Goal: Use online tool/utility

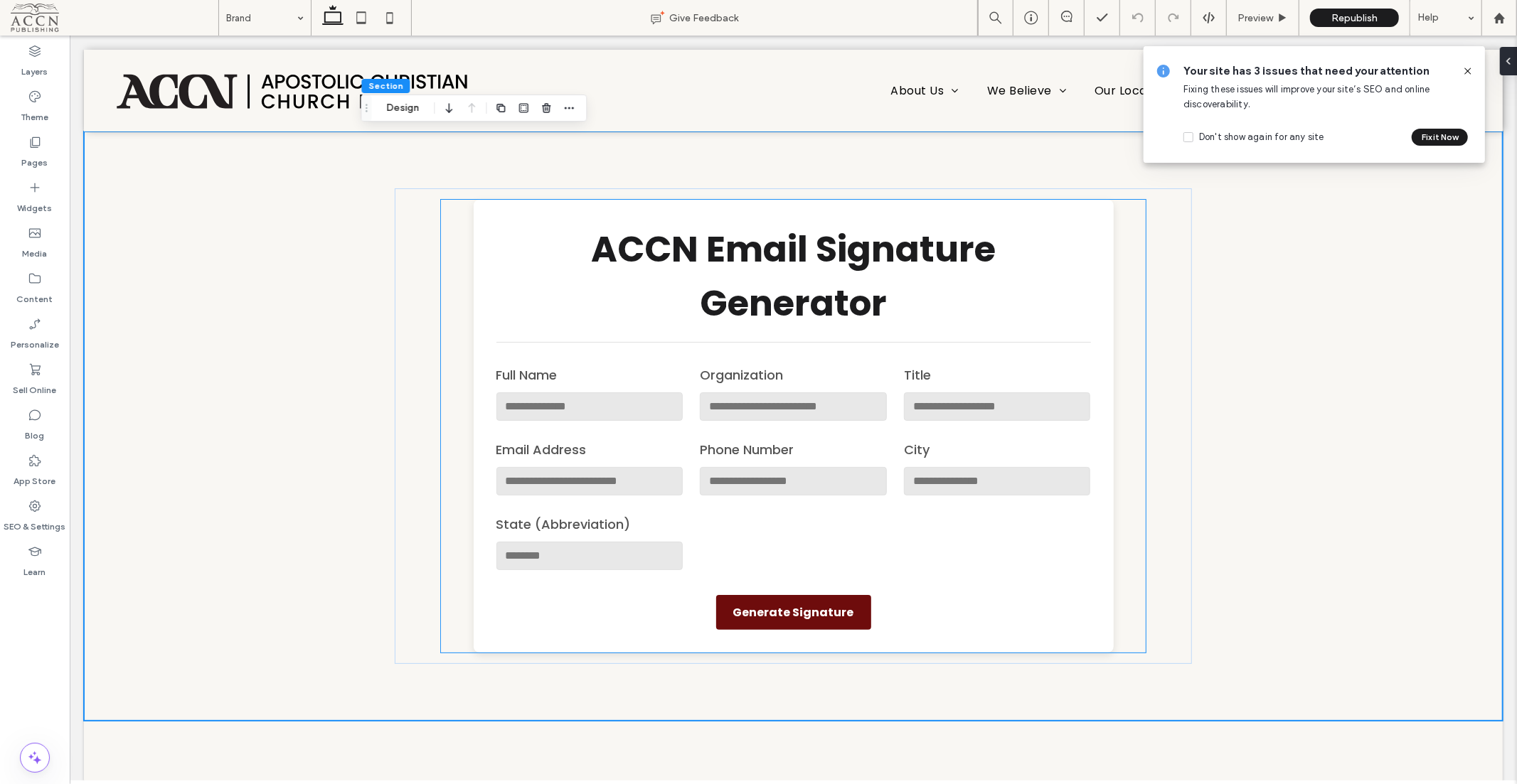
click at [507, 244] on h1 "ACCN Email Signature Generator" at bounding box center [792, 276] width 594 height 108
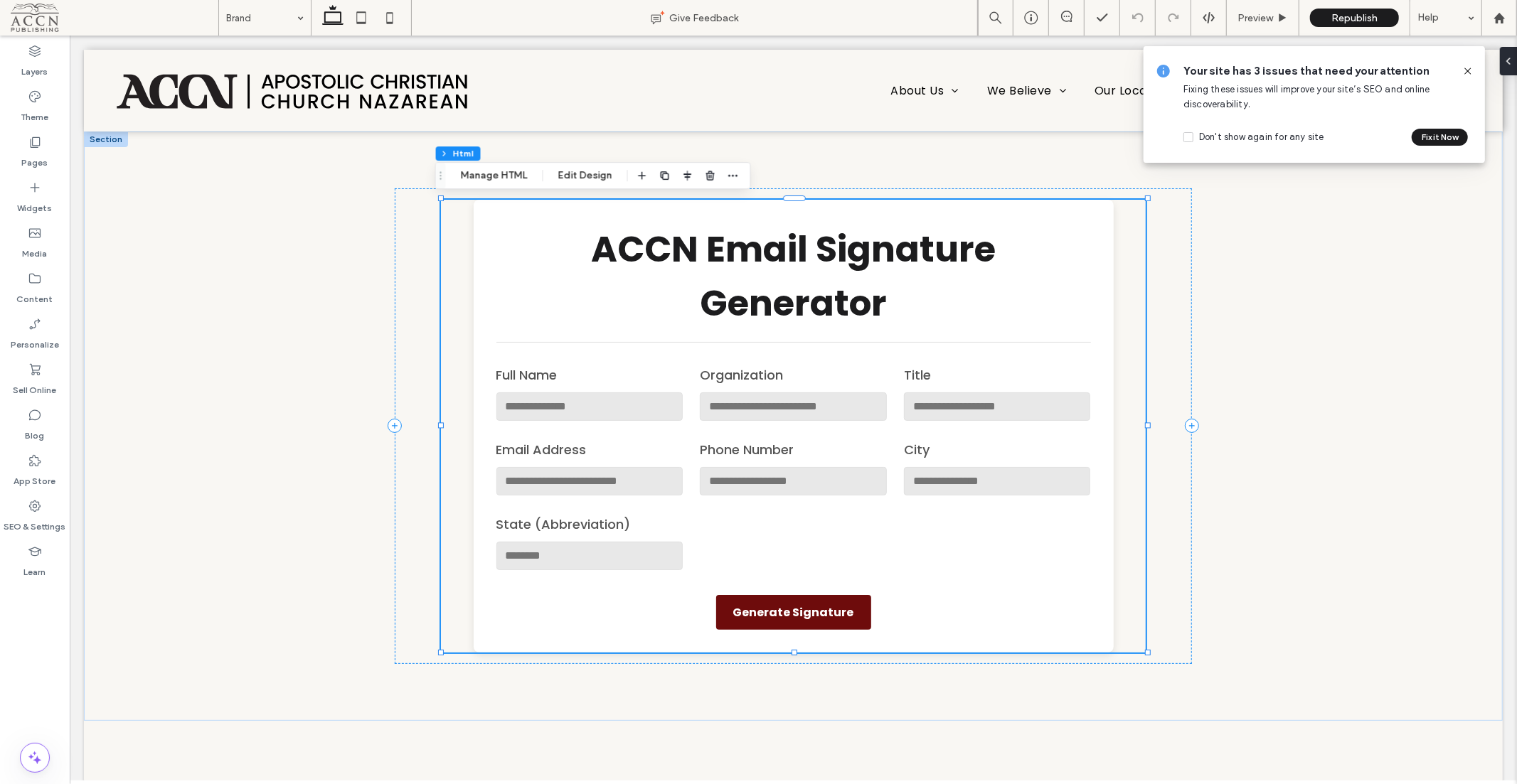
click at [493, 172] on button "Manage HTML" at bounding box center [494, 175] width 86 height 17
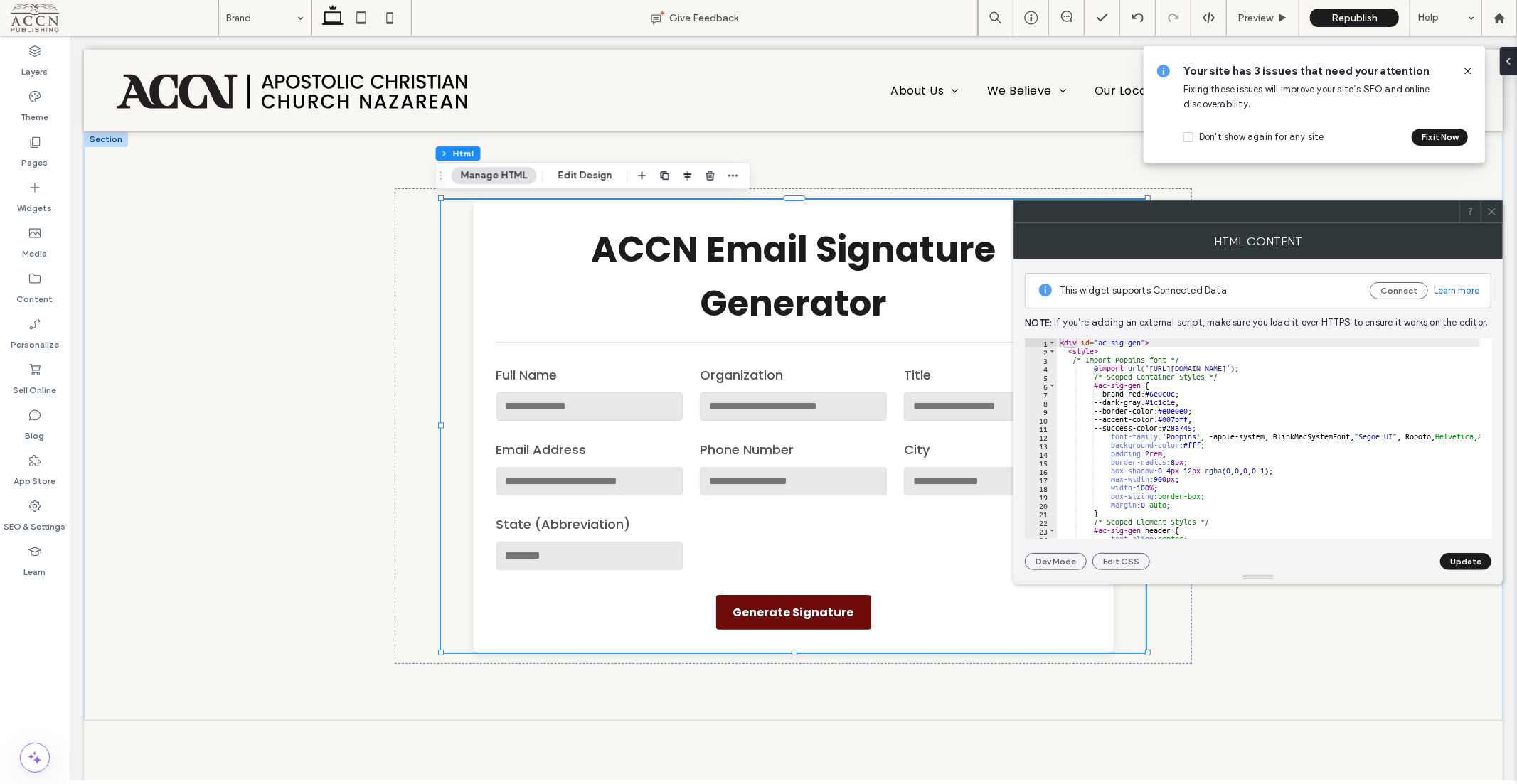
click at [1498, 210] on div at bounding box center [1491, 211] width 21 height 21
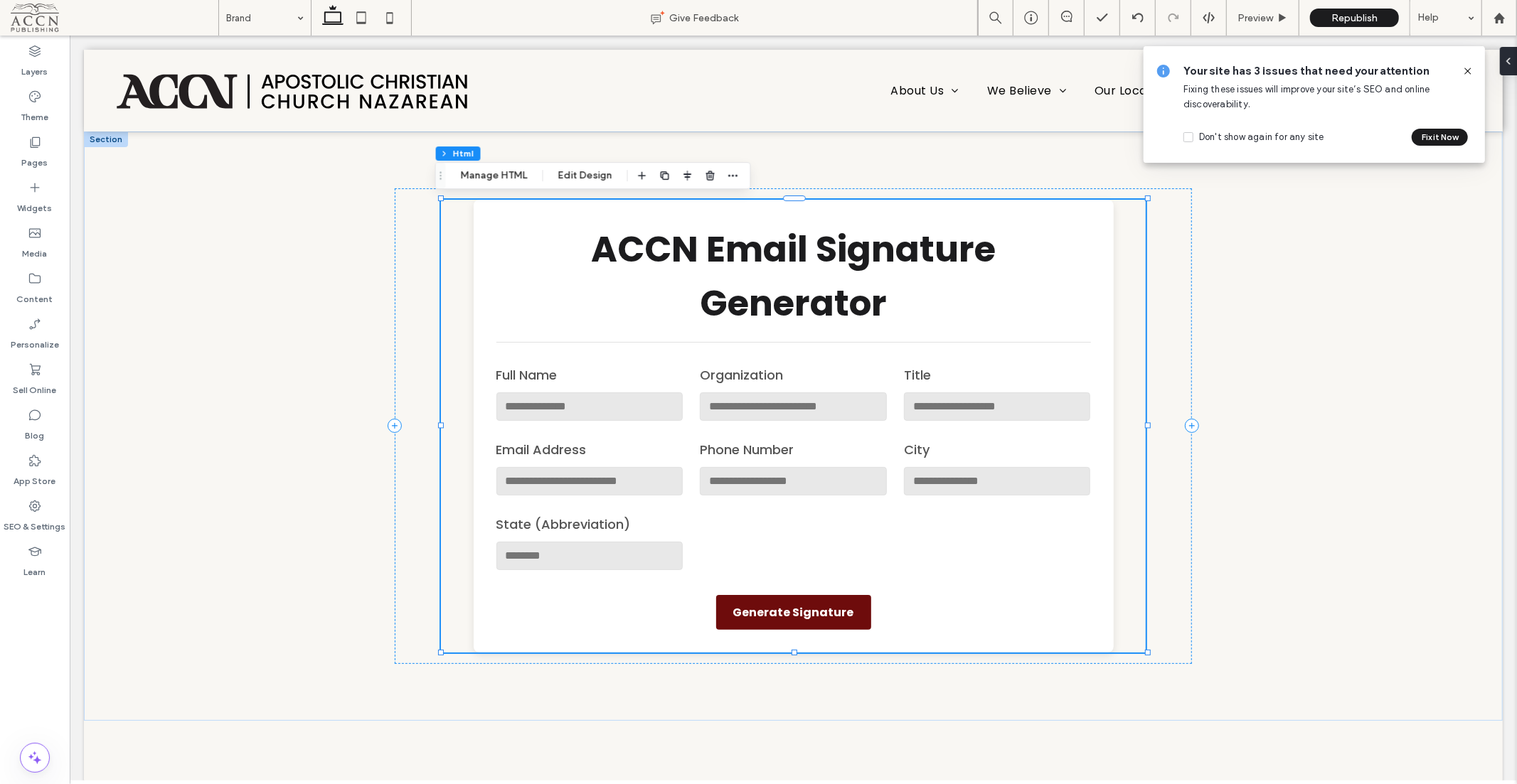
click at [503, 176] on button "Manage HTML" at bounding box center [494, 175] width 86 height 17
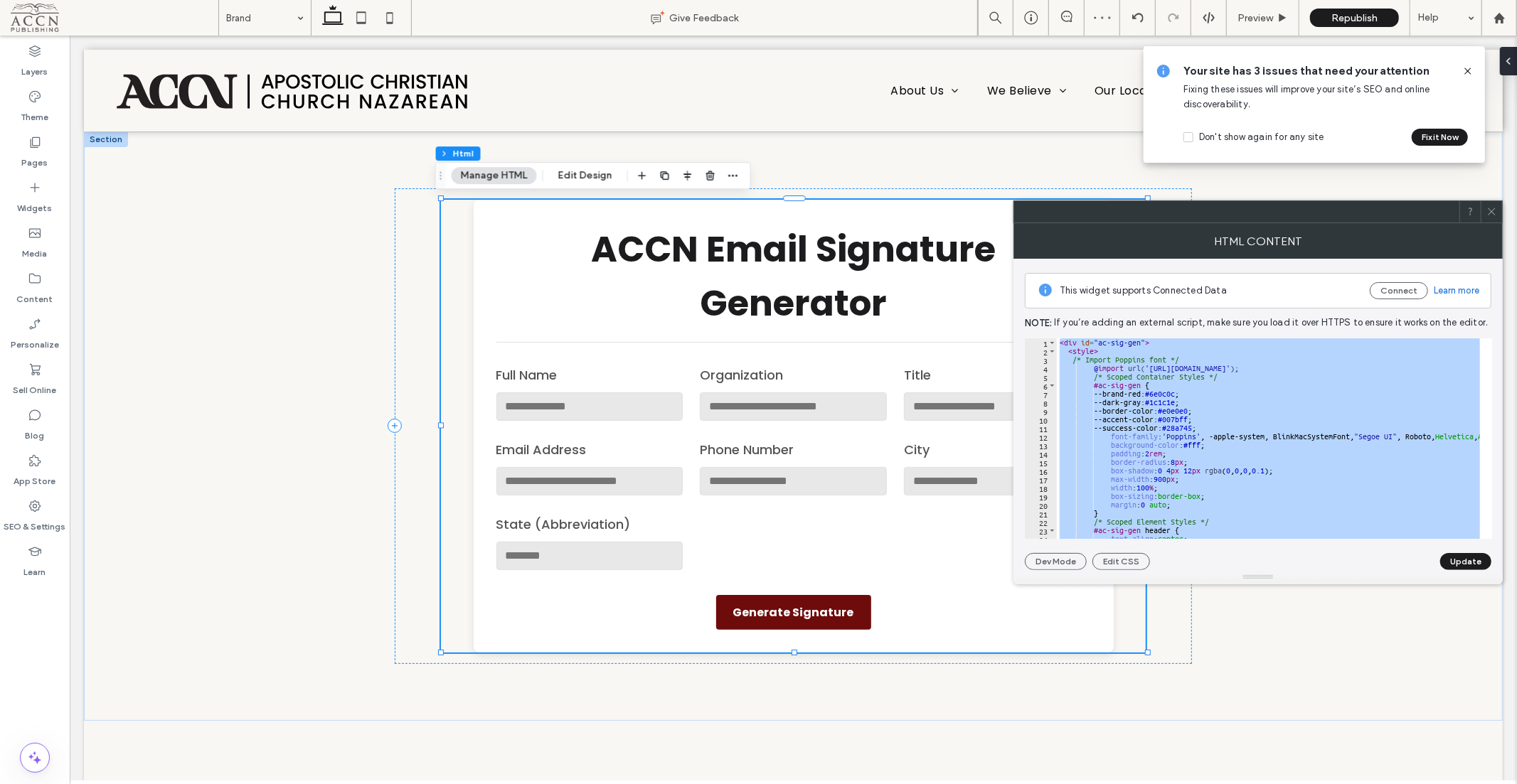
paste textarea "Cursor at row 335"
type textarea "******"
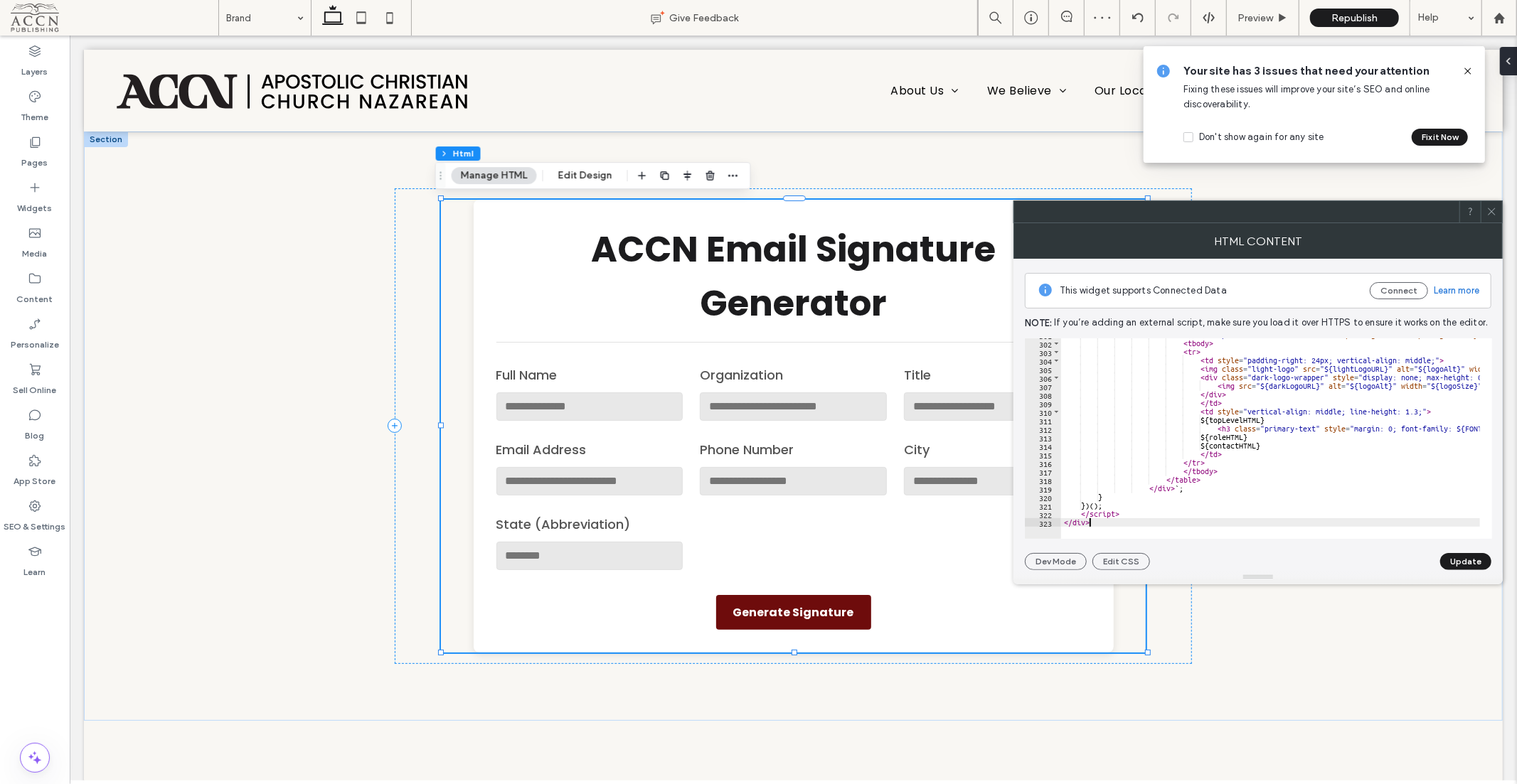
scroll to position [2566, 0]
click at [1459, 569] on button "Update" at bounding box center [1465, 561] width 51 height 17
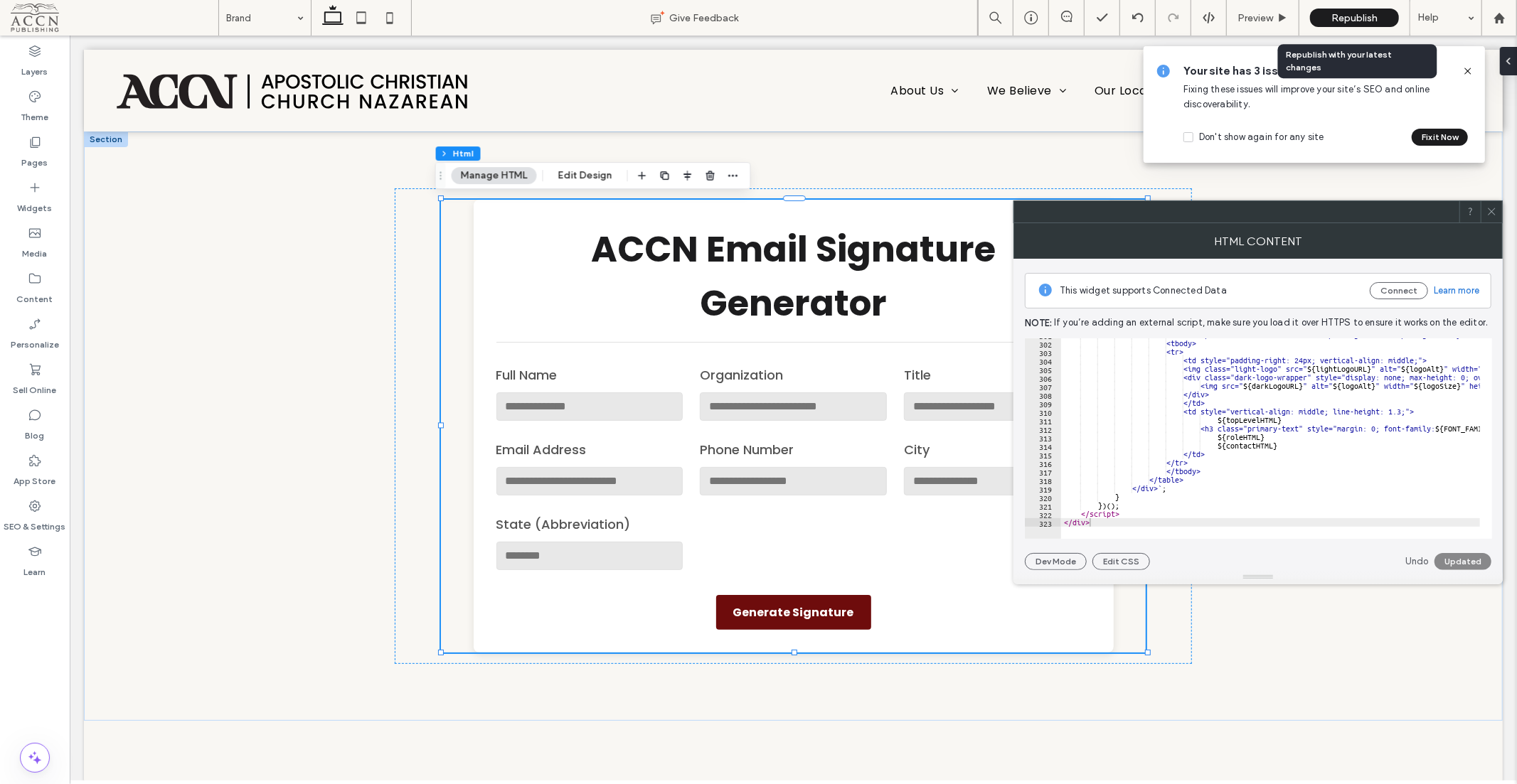
click at [1367, 18] on span "Republish" at bounding box center [1354, 18] width 47 height 12
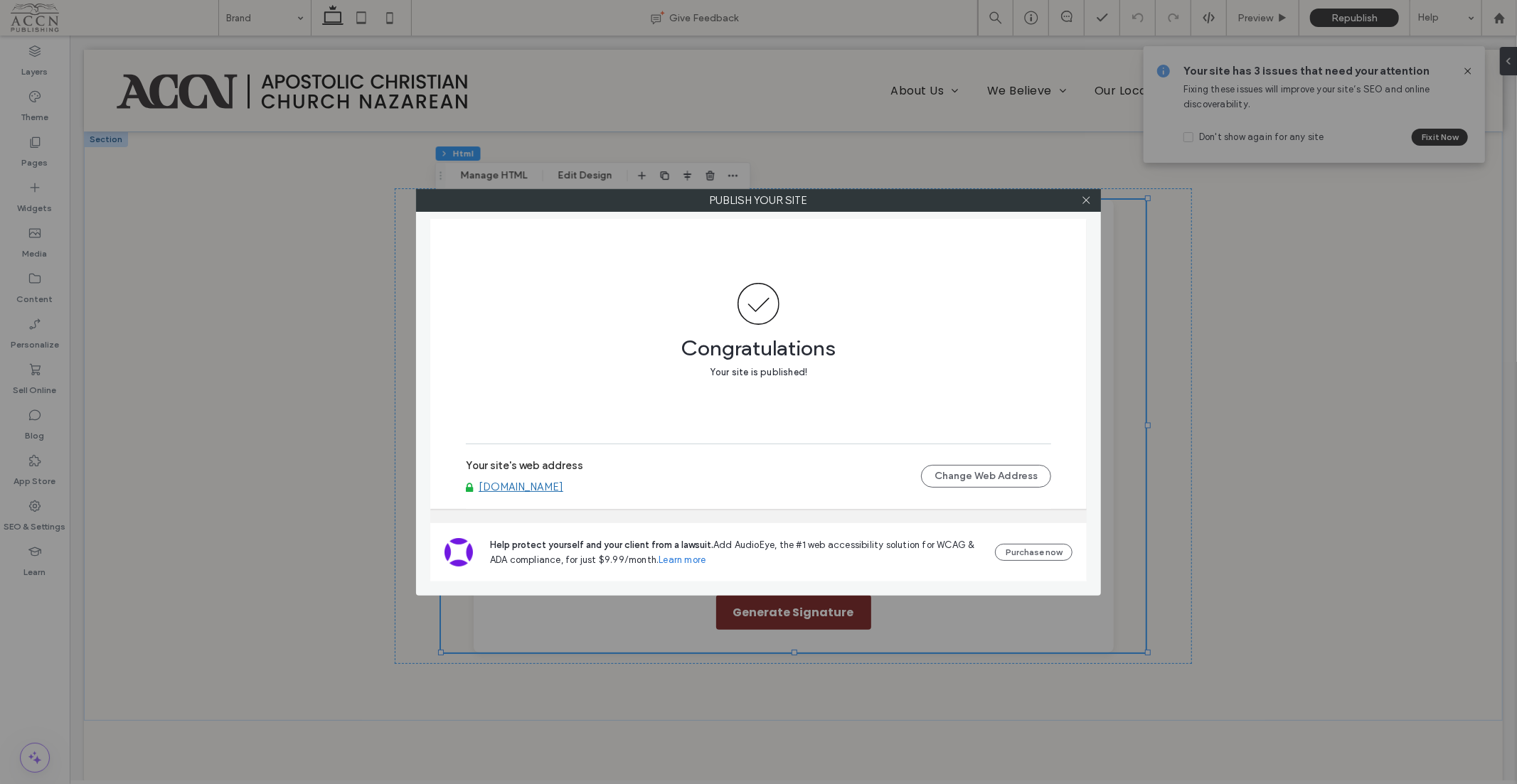
click at [1078, 194] on div at bounding box center [1085, 200] width 21 height 21
click at [1081, 194] on span at bounding box center [1086, 200] width 10 height 21
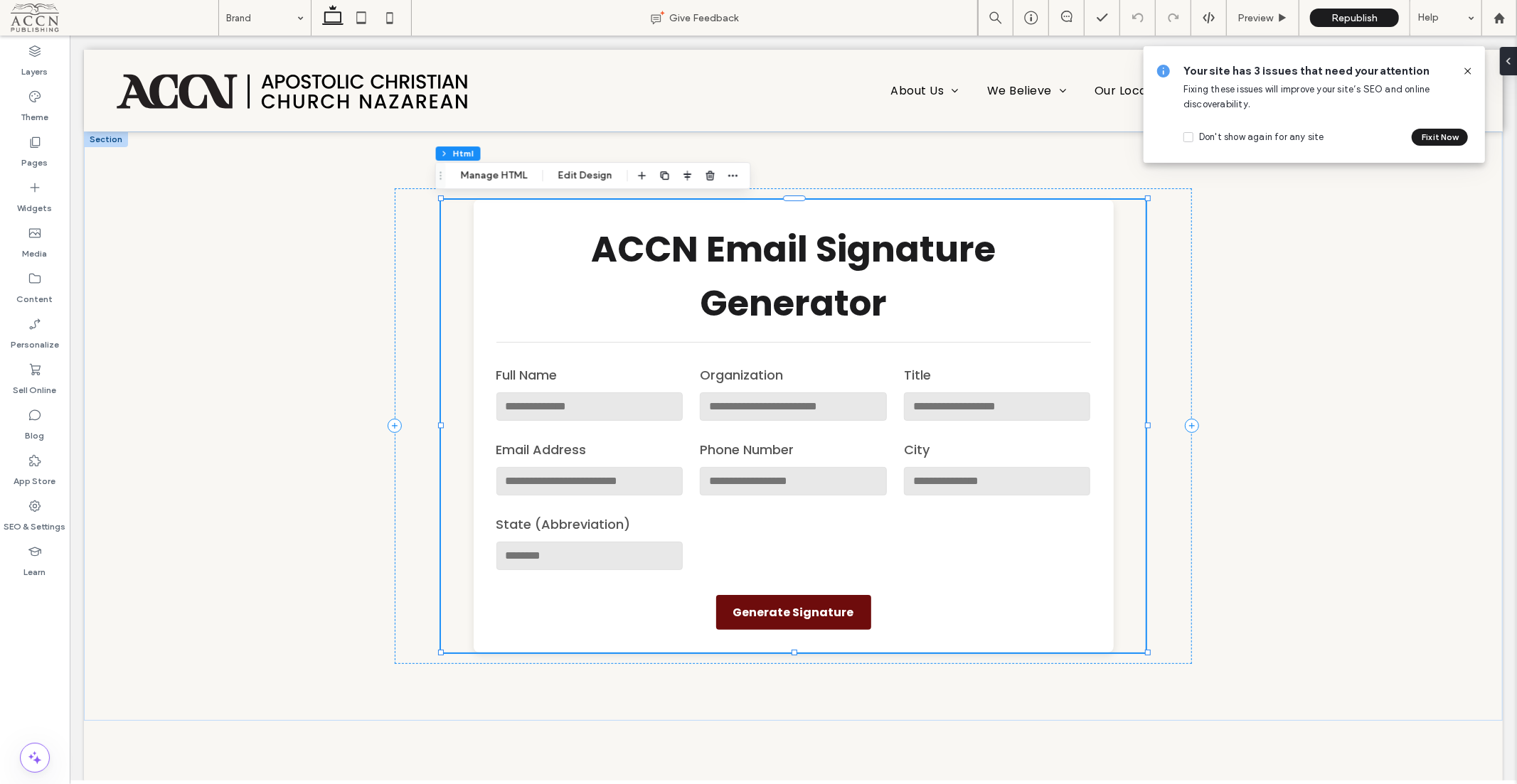
click at [483, 164] on div "Section Column Html Manage HTML Edit Design" at bounding box center [592, 175] width 316 height 27
click at [484, 171] on button "Manage HTML" at bounding box center [494, 175] width 86 height 17
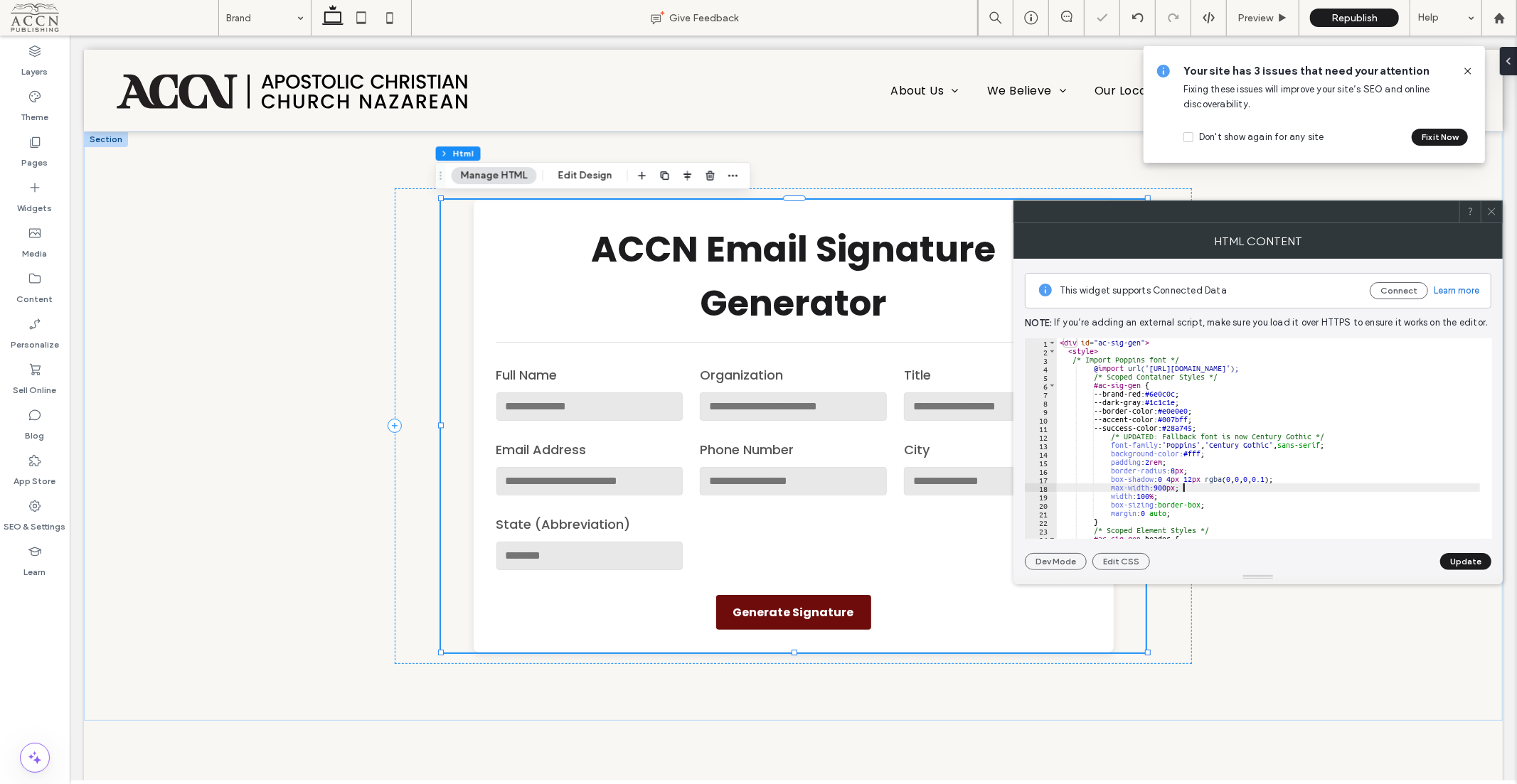
click at [1241, 485] on div "< div id = "ac-sig-gen" > < style > /* Import Poppins font */ @ import url( '[U…" at bounding box center [1520, 440] width 927 height 206
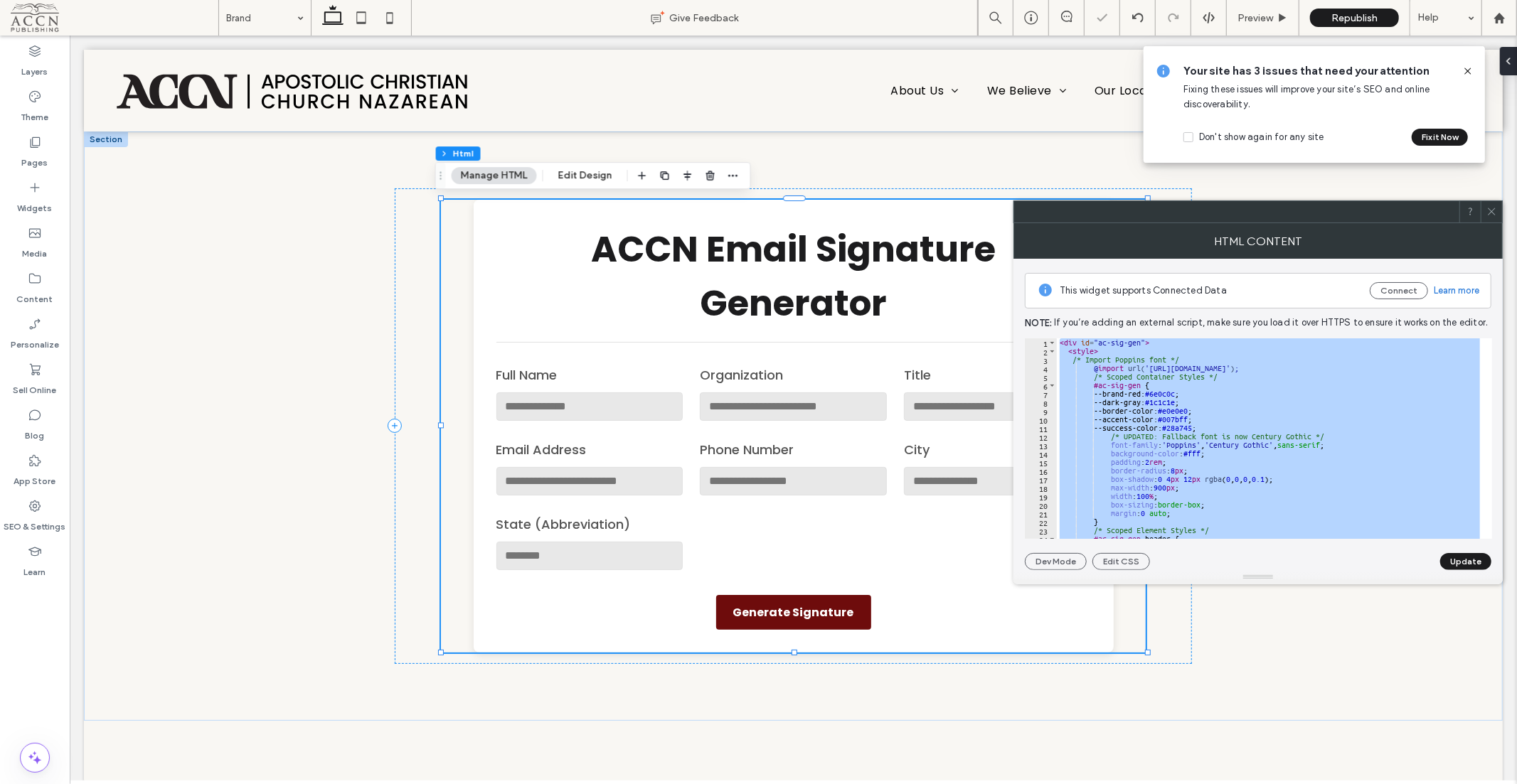
paste textarea "Cursor at row 334"
type textarea "******"
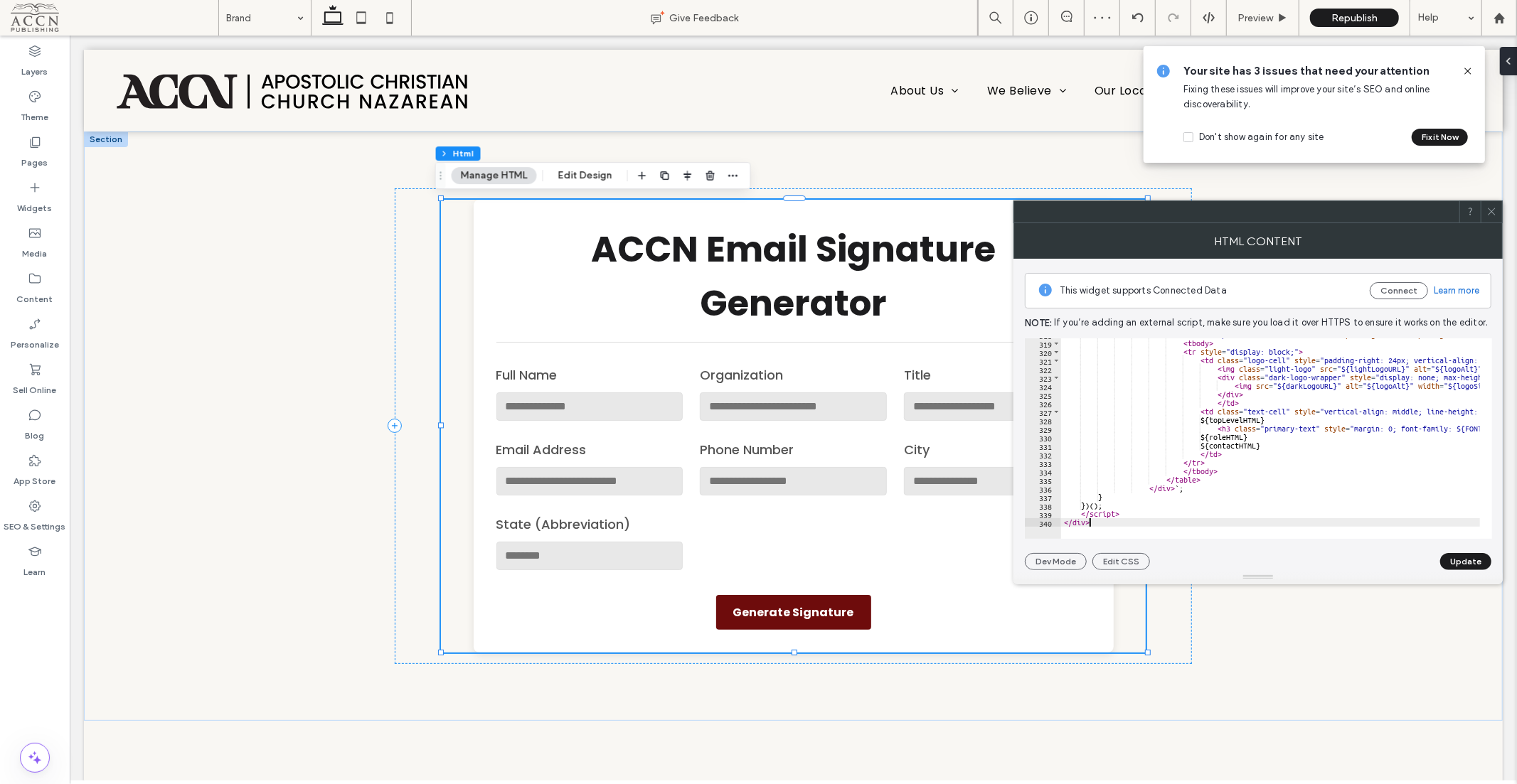
click at [1469, 559] on button "Update" at bounding box center [1465, 561] width 51 height 17
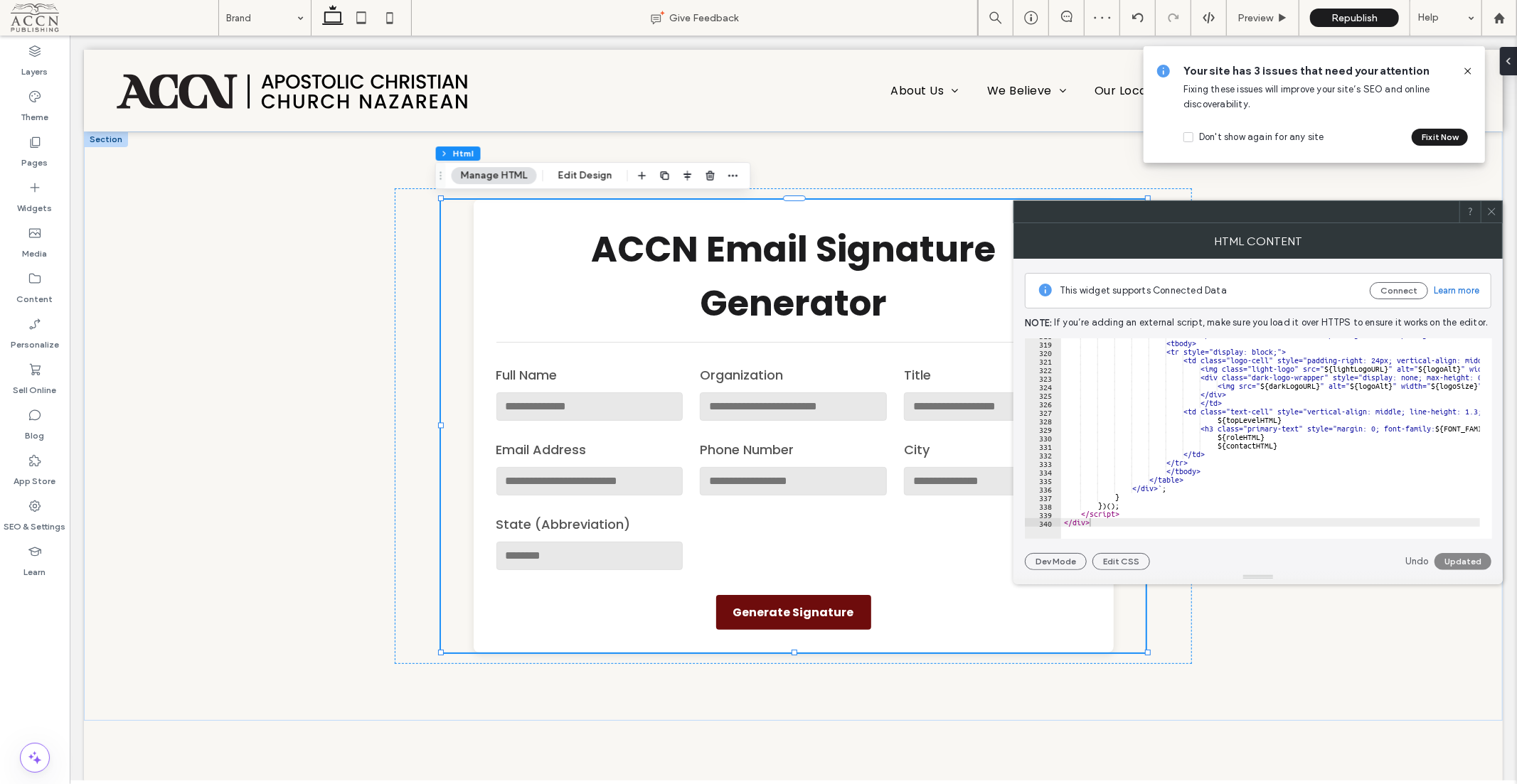
click at [1493, 222] on span at bounding box center [1491, 211] width 10 height 21
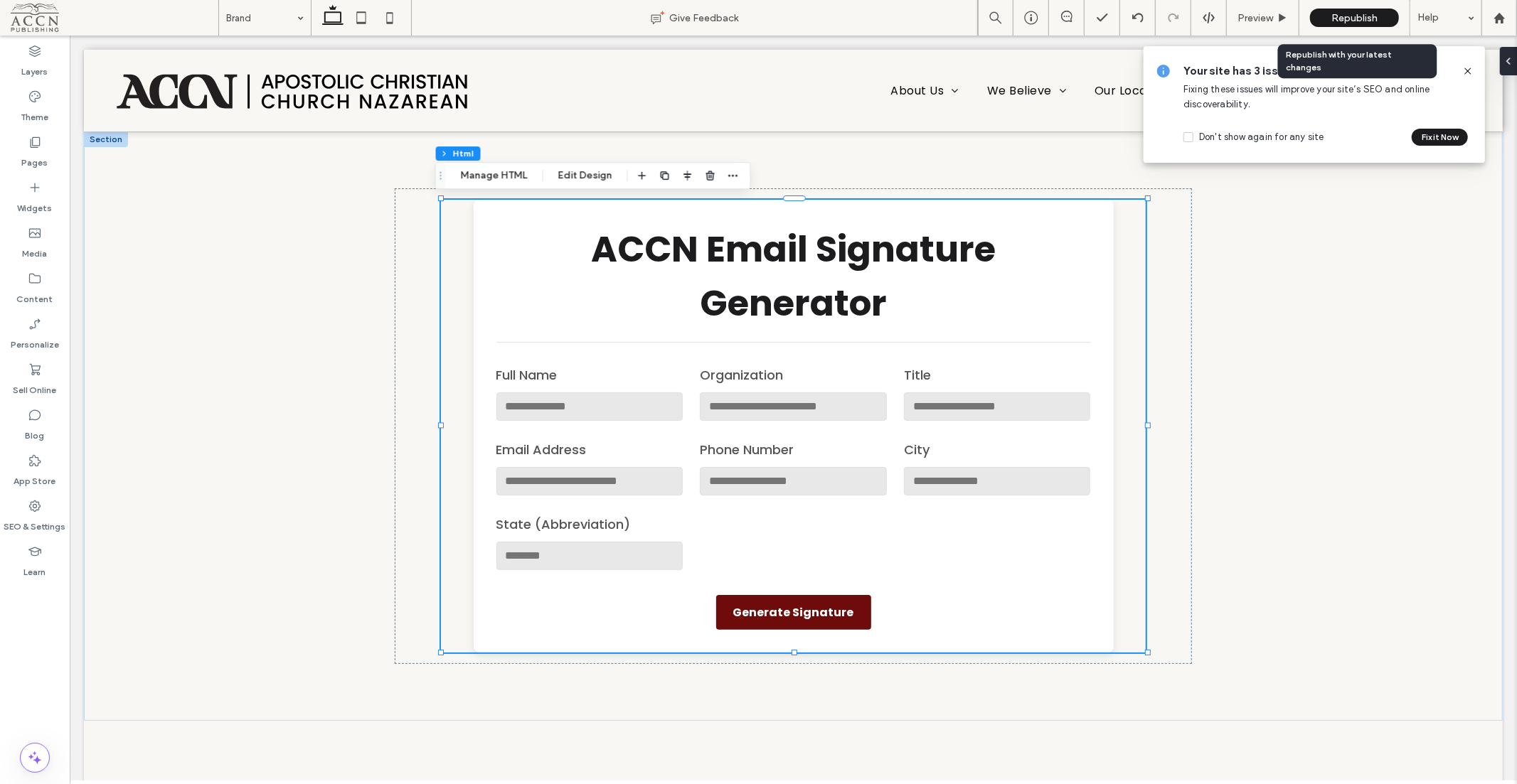
click at [1332, 8] on div "Republish" at bounding box center [1353, 18] width 88 height 19
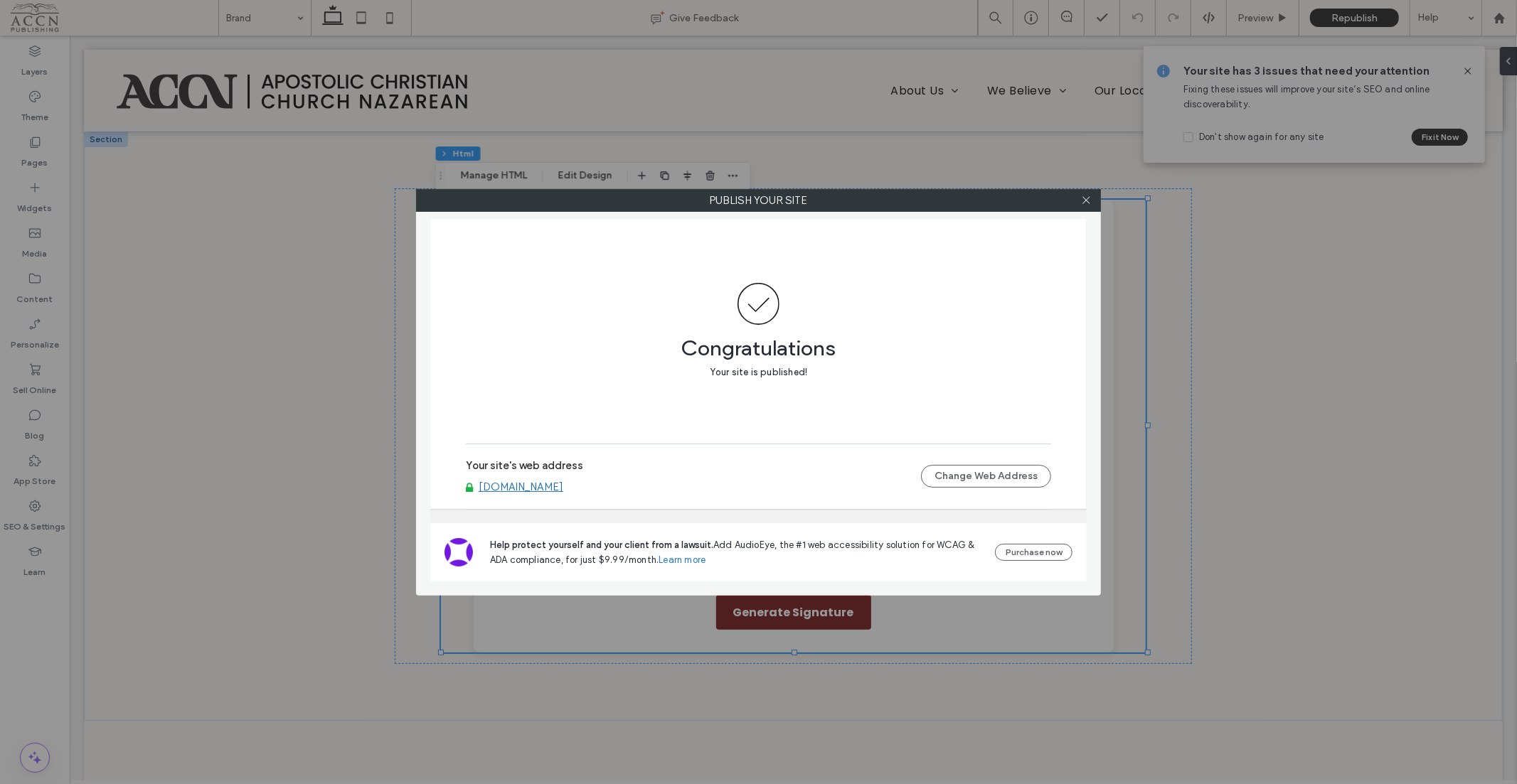
click at [1084, 203] on icon at bounding box center [1086, 199] width 10 height 10
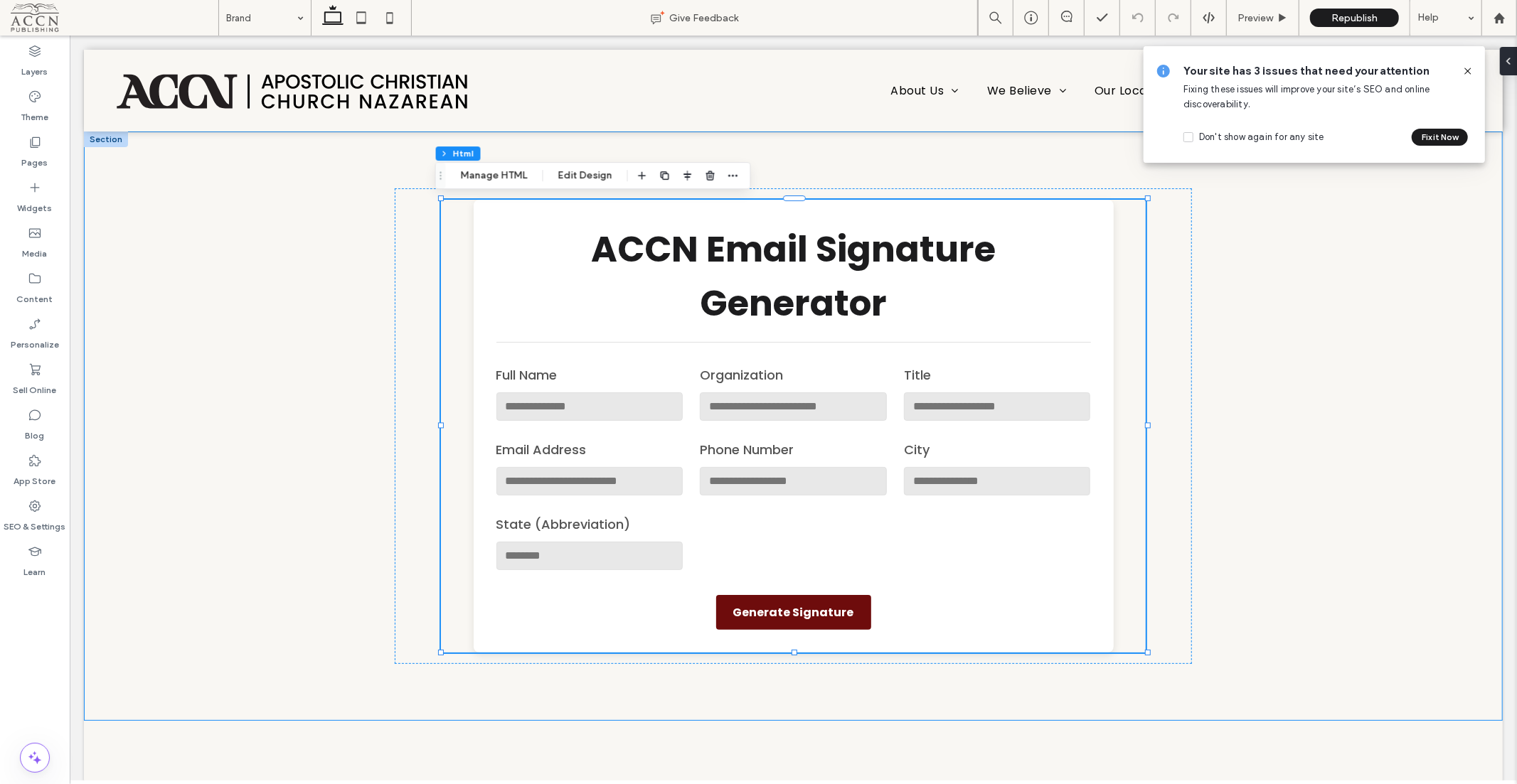
click at [1336, 278] on div "ACCN Email Signature Generator Full Name Organization Title Email Address Phone…" at bounding box center [792, 425] width 1418 height 589
